Goal: Information Seeking & Learning: Learn about a topic

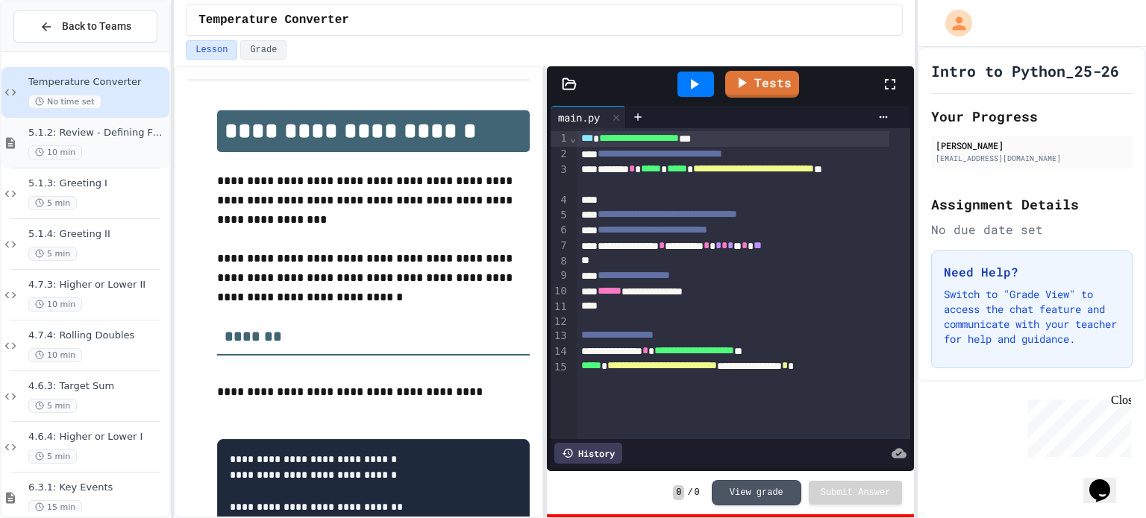
click at [92, 157] on div "10 min" at bounding box center [97, 152] width 138 height 14
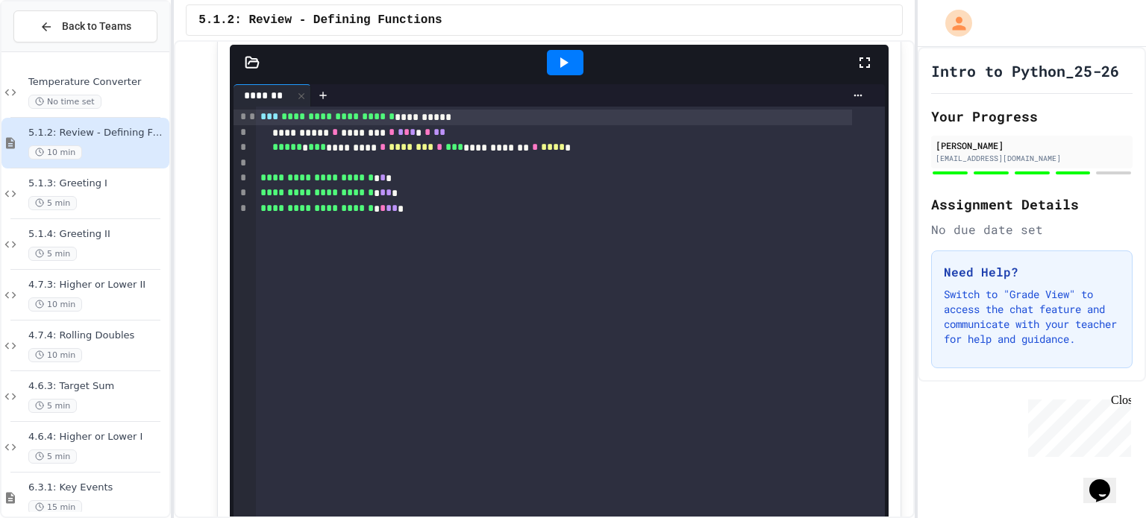
scroll to position [2070, 0]
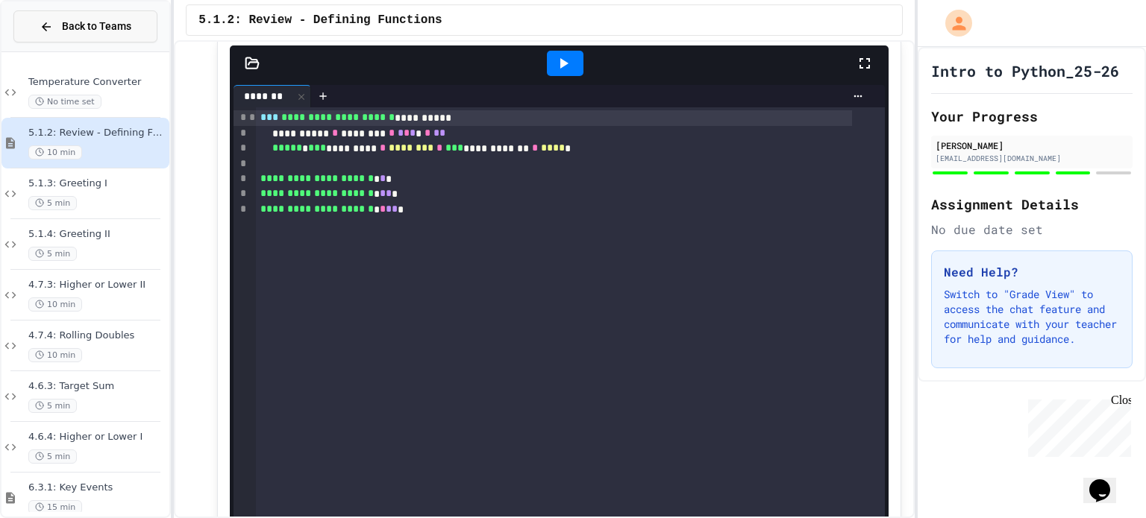
click at [77, 29] on span "Back to Teams" at bounding box center [96, 27] width 69 height 16
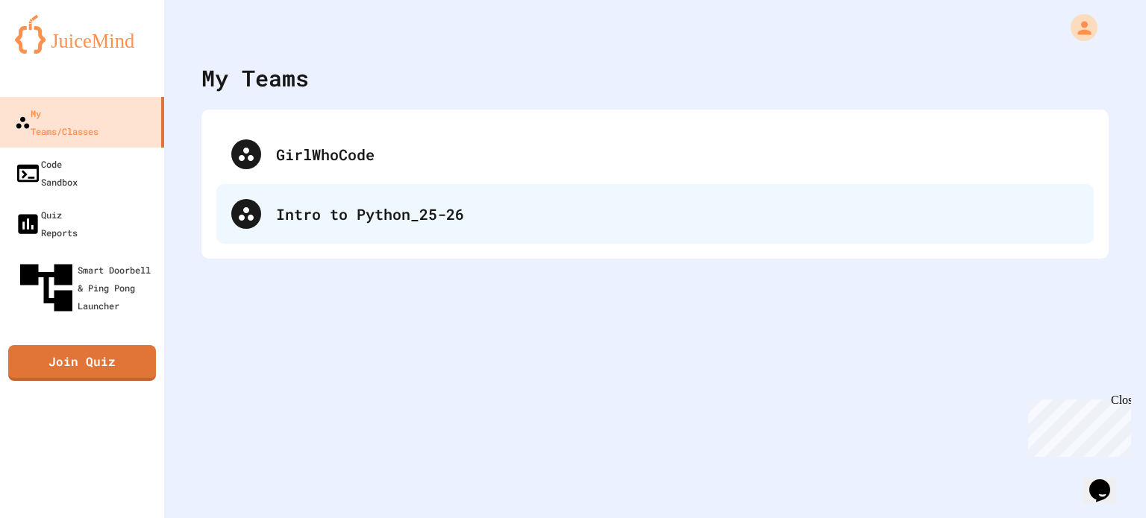
click at [318, 229] on div "Intro to Python_25-26" at bounding box center [654, 214] width 877 height 60
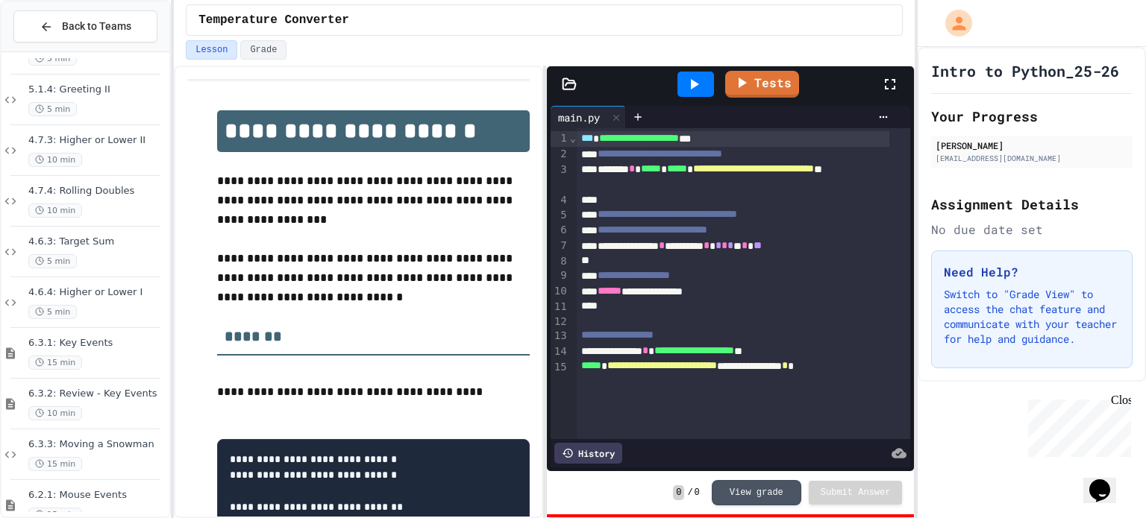
scroll to position [145, 0]
click at [104, 358] on div "15 min" at bounding box center [97, 362] width 138 height 14
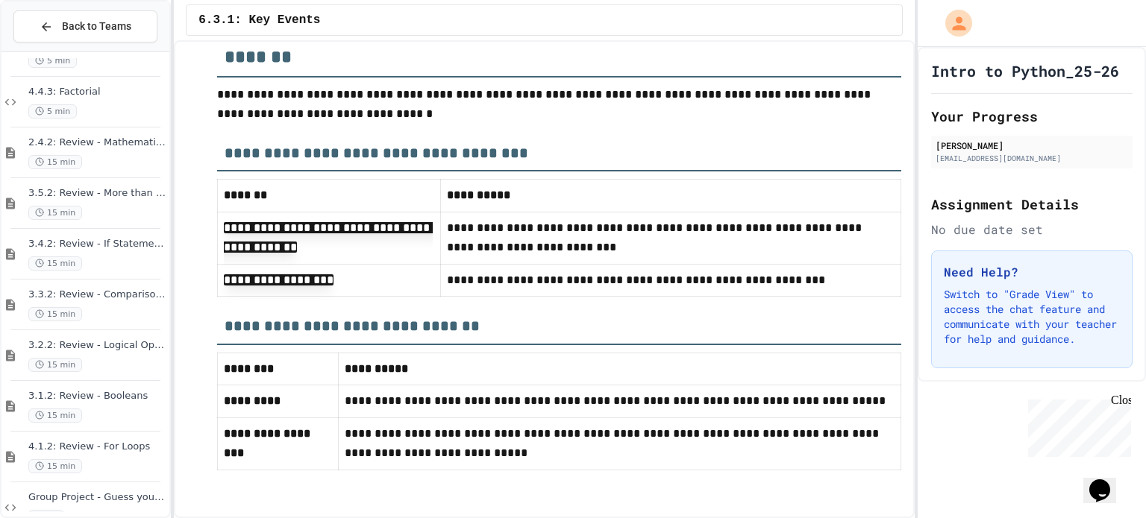
scroll to position [1271, 0]
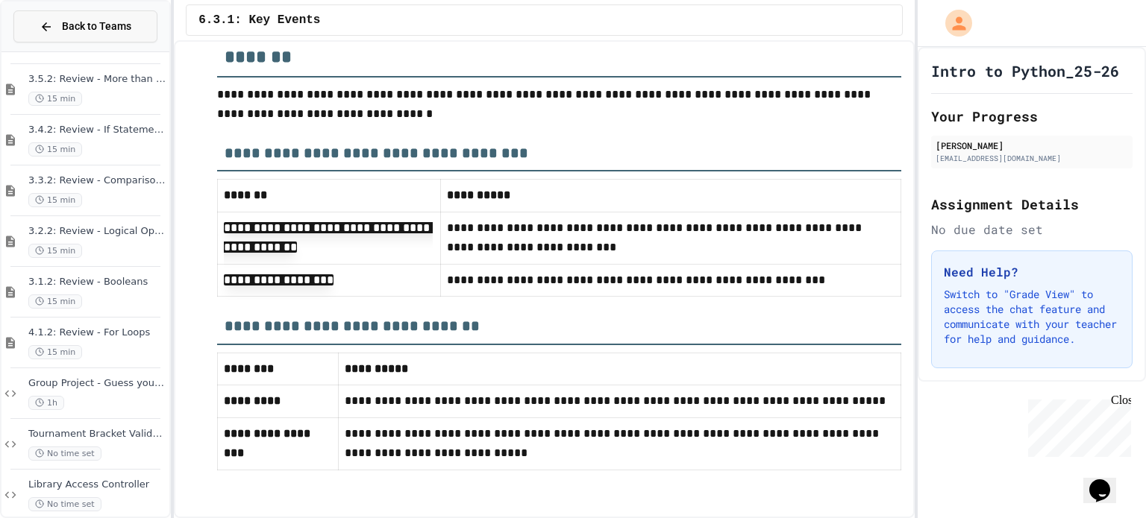
click at [90, 25] on span "Back to Teams" at bounding box center [96, 27] width 69 height 16
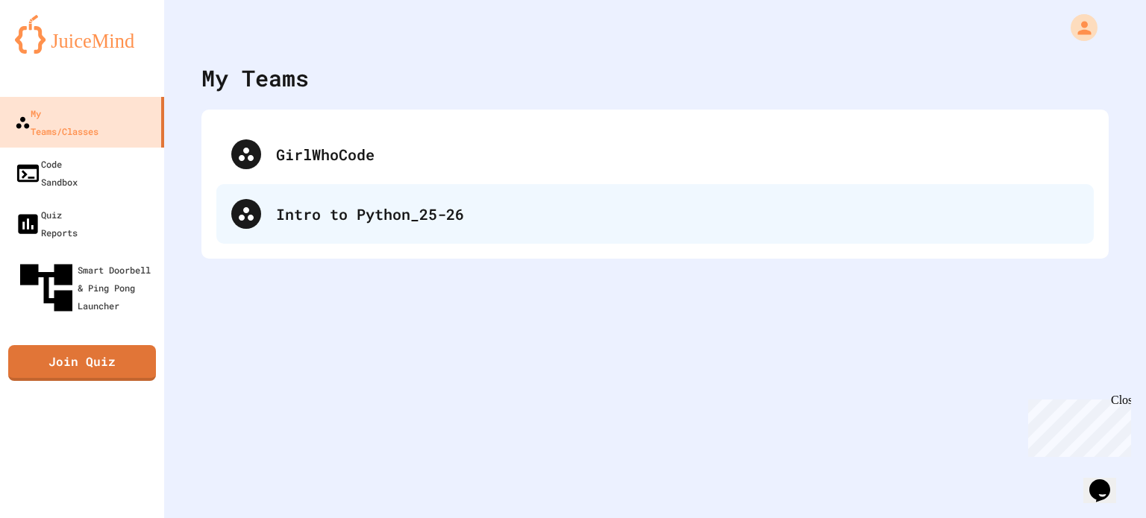
click at [223, 203] on div "Intro to Python_25-26" at bounding box center [654, 214] width 877 height 60
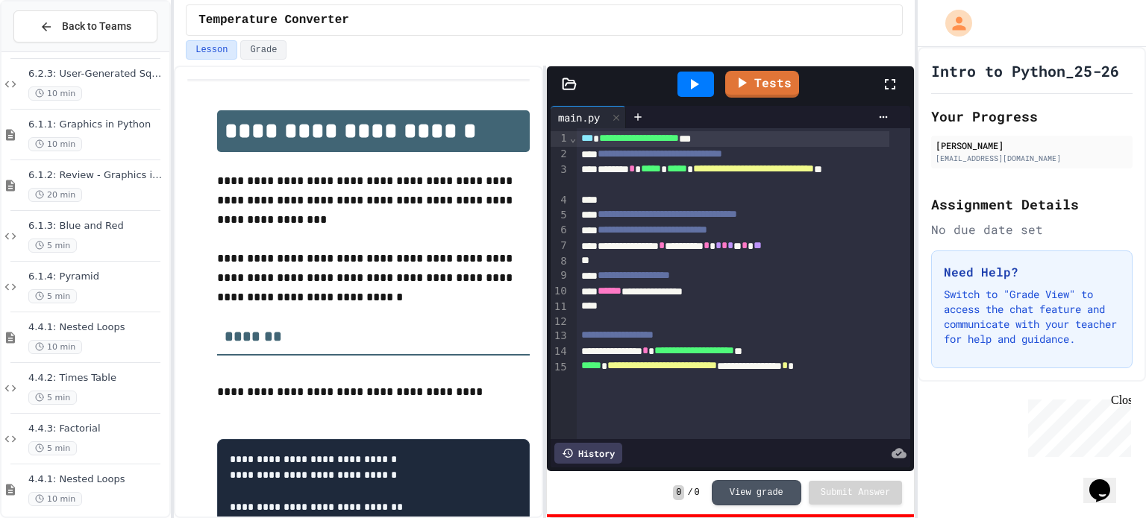
scroll to position [667, 0]
click at [114, 269] on div "6.1.4: Pyramid 5 min" at bounding box center [85, 288] width 168 height 51
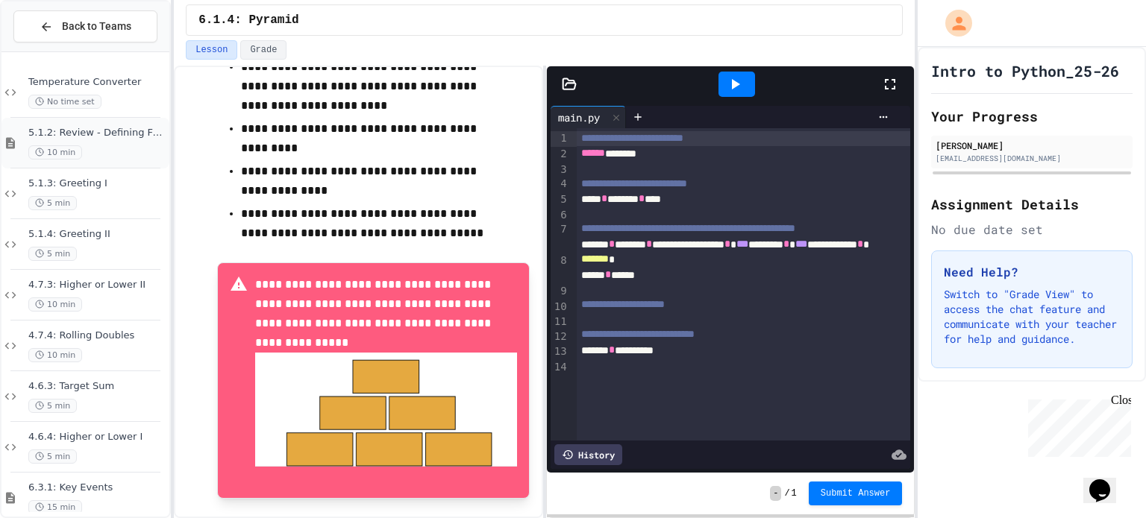
click at [119, 151] on div "10 min" at bounding box center [97, 152] width 138 height 14
